Goal: Task Accomplishment & Management: Manage account settings

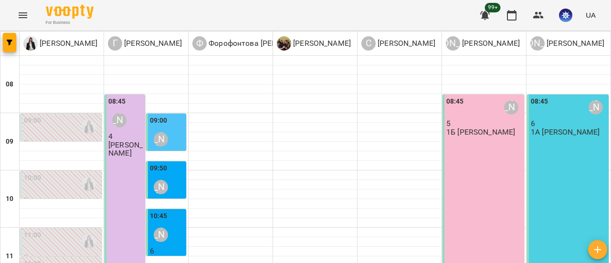
scroll to position [287, 0]
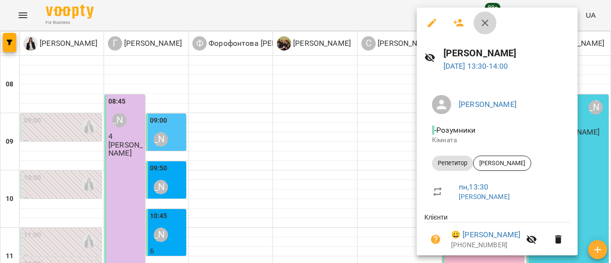
click at [482, 22] on icon "button" at bounding box center [485, 22] width 11 height 11
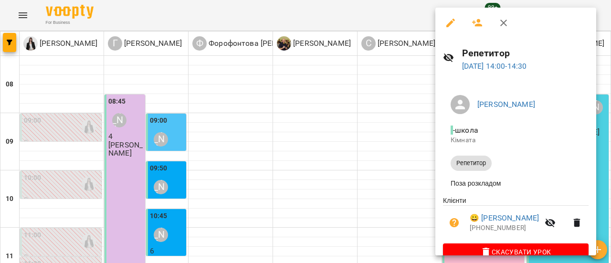
click at [501, 24] on icon "button" at bounding box center [503, 22] width 11 height 11
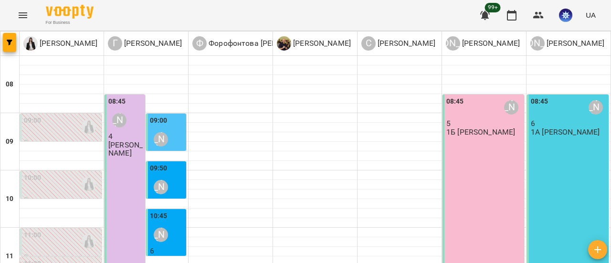
scroll to position [544, 0]
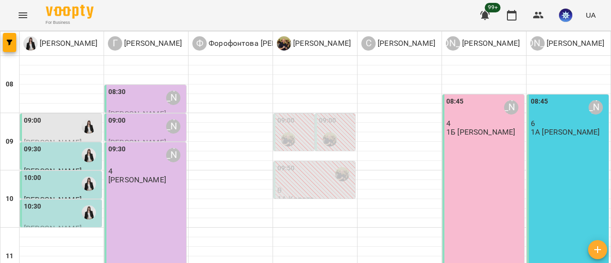
scroll to position [191, 0]
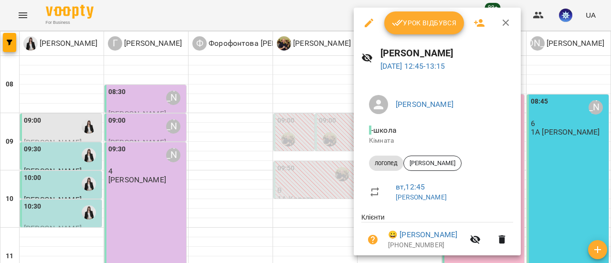
click at [433, 17] on button "Урок відбувся" at bounding box center [425, 22] width 80 height 23
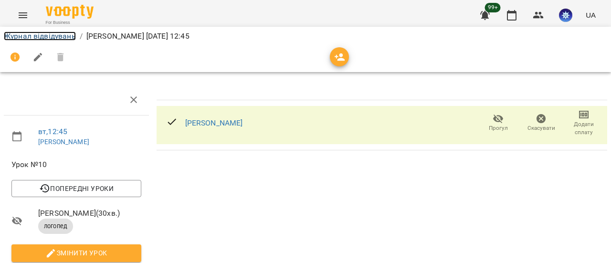
click at [32, 35] on link "Журнал відвідувань" at bounding box center [40, 36] width 72 height 9
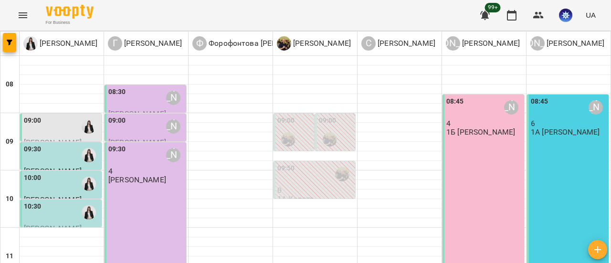
scroll to position [287, 0]
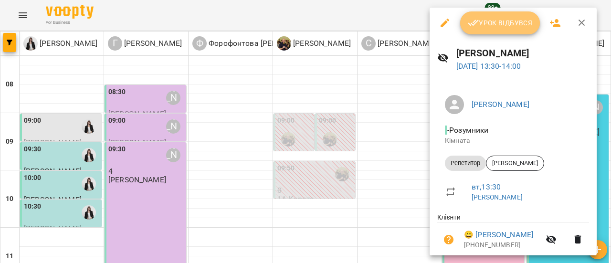
click at [503, 26] on span "Урок відбувся" at bounding box center [500, 22] width 65 height 11
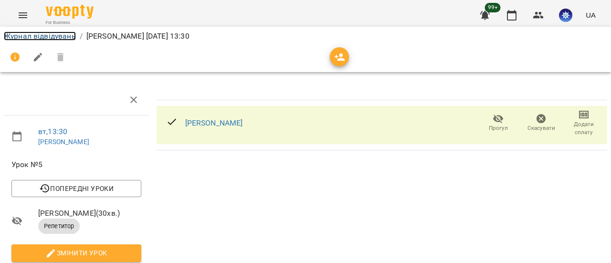
click at [40, 36] on link "Журнал відвідувань" at bounding box center [40, 36] width 72 height 9
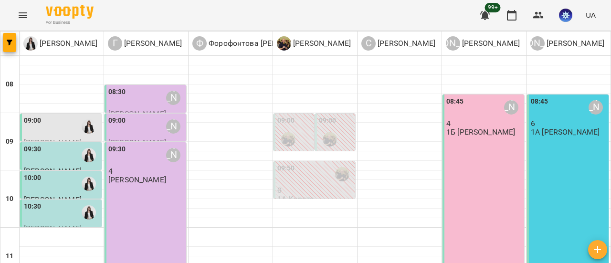
scroll to position [239, 0]
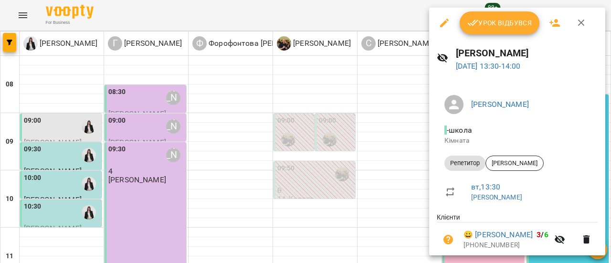
click at [510, 27] on span "Урок відбувся" at bounding box center [500, 22] width 65 height 11
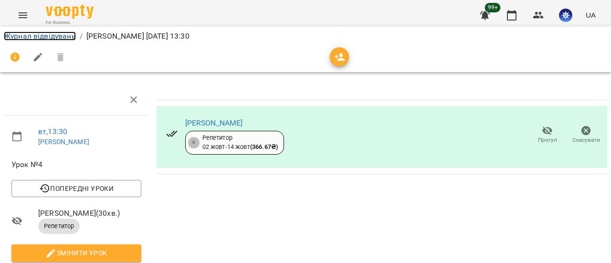
click at [38, 36] on link "Журнал відвідувань" at bounding box center [40, 36] width 72 height 9
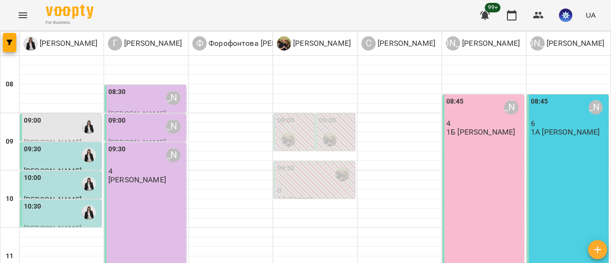
scroll to position [287, 0]
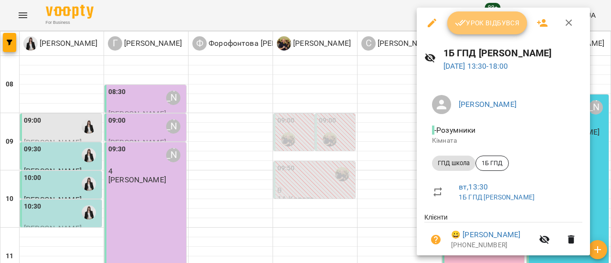
click at [488, 24] on span "Урок відбувся" at bounding box center [487, 22] width 65 height 11
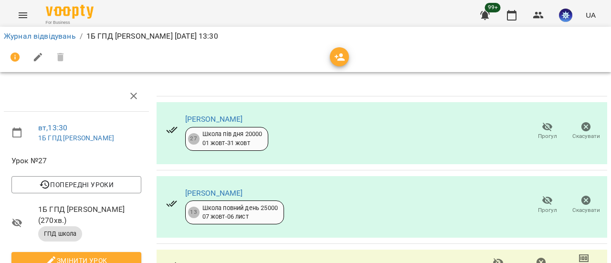
scroll to position [248, 0]
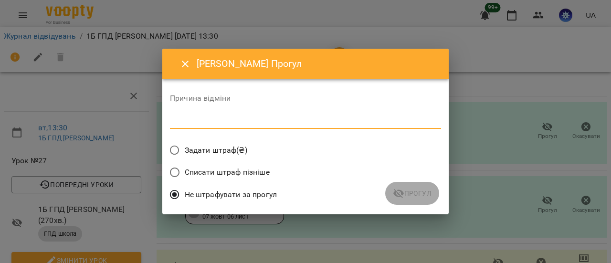
click at [190, 123] on textarea at bounding box center [305, 121] width 271 height 9
type textarea "**********"
click at [398, 193] on icon "submit" at bounding box center [399, 193] width 11 height 9
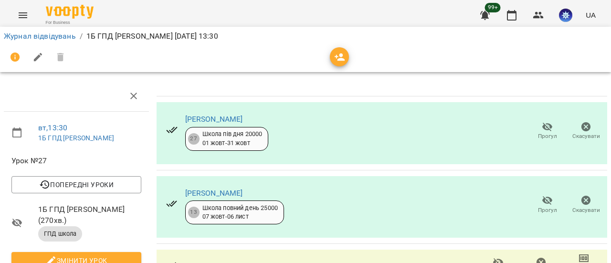
scroll to position [256, 0]
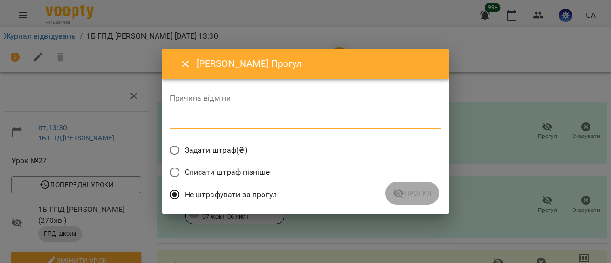
click at [284, 125] on textarea at bounding box center [305, 121] width 271 height 9
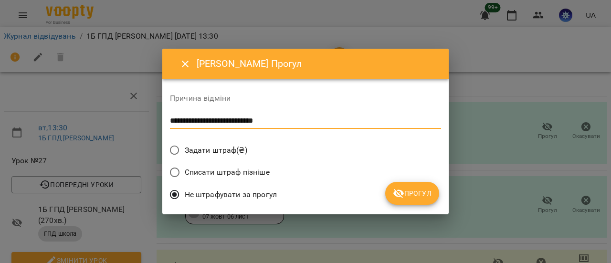
type textarea "**********"
click at [415, 191] on span "Прогул" at bounding box center [412, 193] width 39 height 11
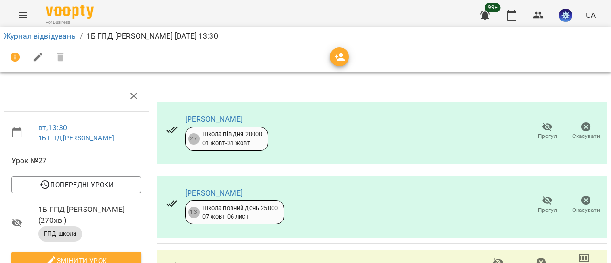
scroll to position [0, 0]
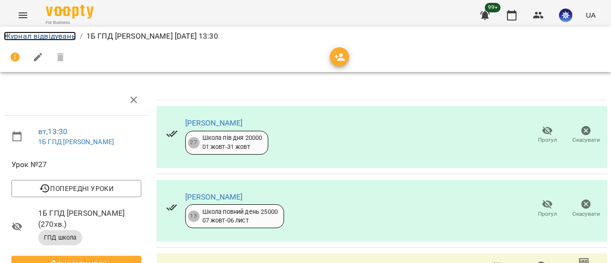
click at [58, 37] on link "Журнал відвідувань" at bounding box center [40, 36] width 72 height 9
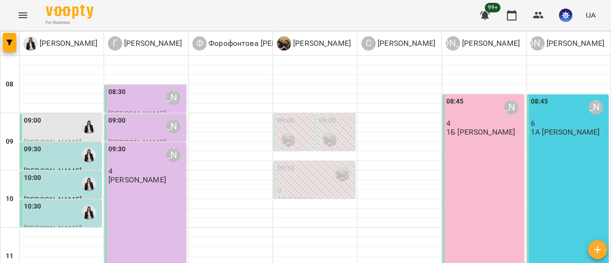
scroll to position [334, 0]
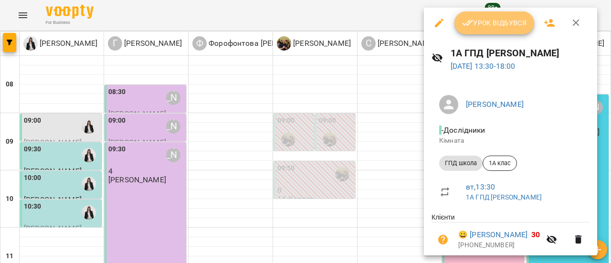
click at [492, 24] on span "Урок відбувся" at bounding box center [494, 22] width 65 height 11
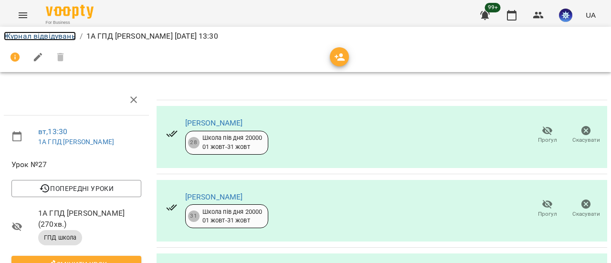
click at [43, 38] on link "Журнал відвідувань" at bounding box center [40, 36] width 72 height 9
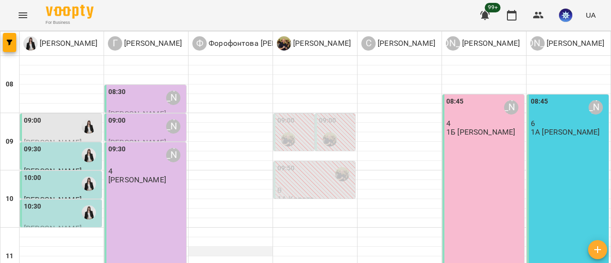
scroll to position [544, 0]
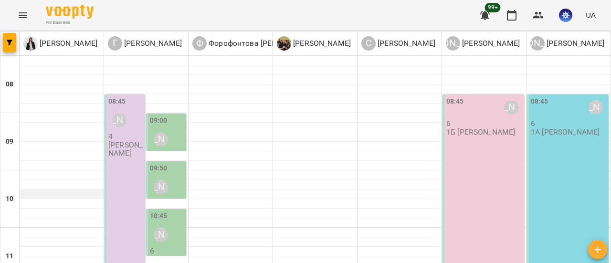
scroll to position [0, 0]
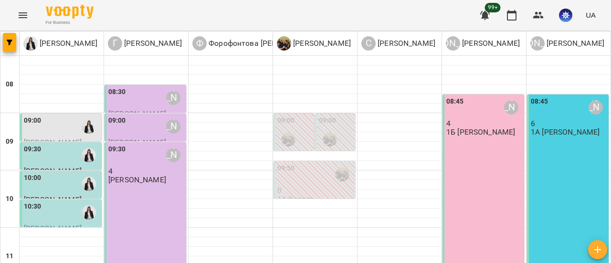
scroll to position [544, 0]
